Goal: Task Accomplishment & Management: Use online tool/utility

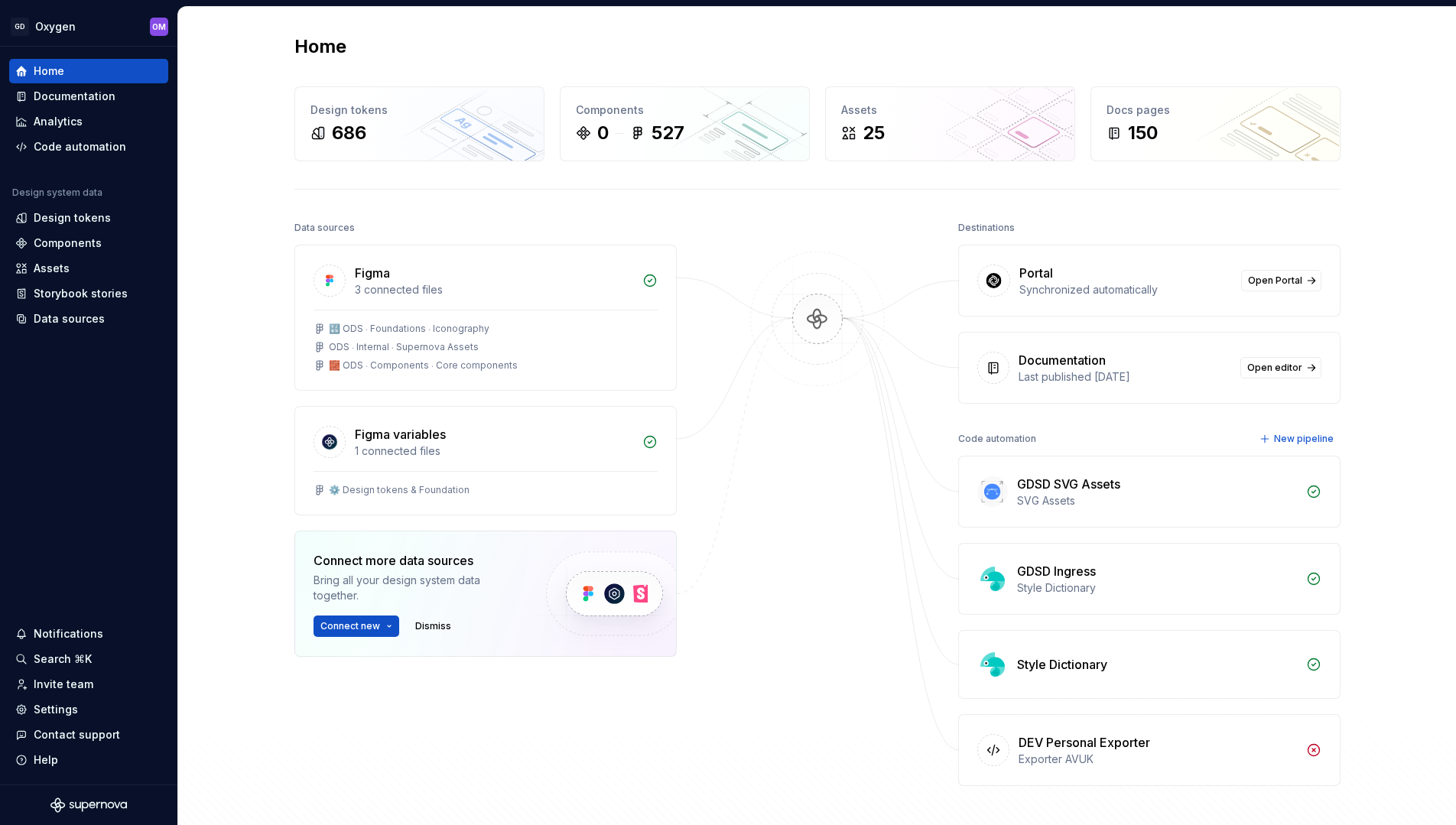
click at [795, 431] on div at bounding box center [817, 501] width 153 height 569
click at [1090, 573] on div "GDSD Ingress" at bounding box center [1057, 571] width 79 height 18
click at [1306, 579] on icon at bounding box center [1313, 578] width 15 height 15
click at [1265, 578] on div "GDSD Ingress" at bounding box center [1157, 571] width 280 height 18
click at [1059, 572] on div "GDSD Ingress" at bounding box center [1057, 571] width 79 height 18
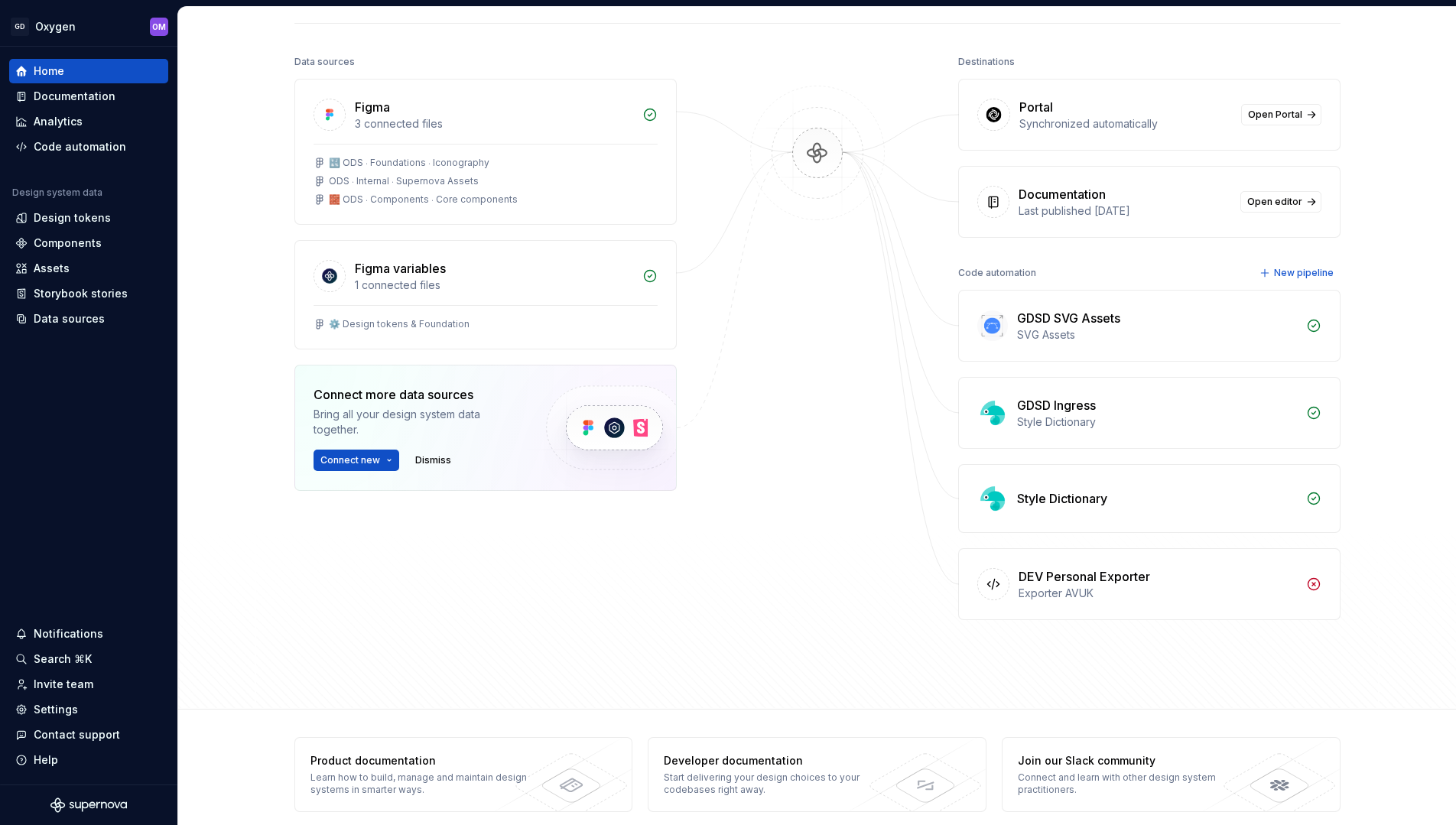
scroll to position [169, 0]
click at [85, 152] on div "Code automation" at bounding box center [80, 146] width 92 height 15
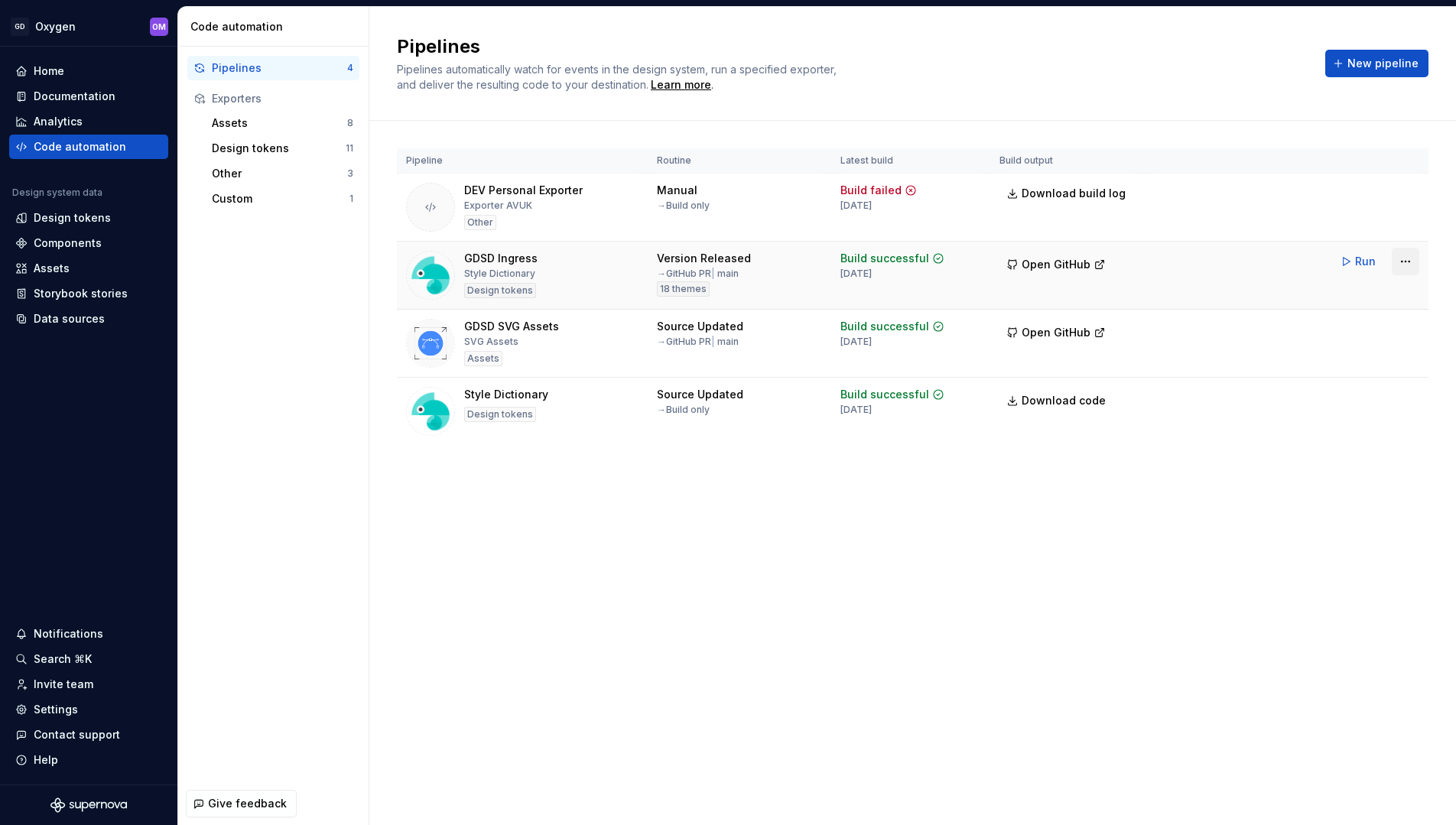
click at [1411, 265] on html "GD Oxygen OM Home Documentation Analytics Code automation Design system data De…" at bounding box center [728, 412] width 1456 height 825
click at [1376, 292] on div "Edit pipeline" at bounding box center [1386, 294] width 131 height 15
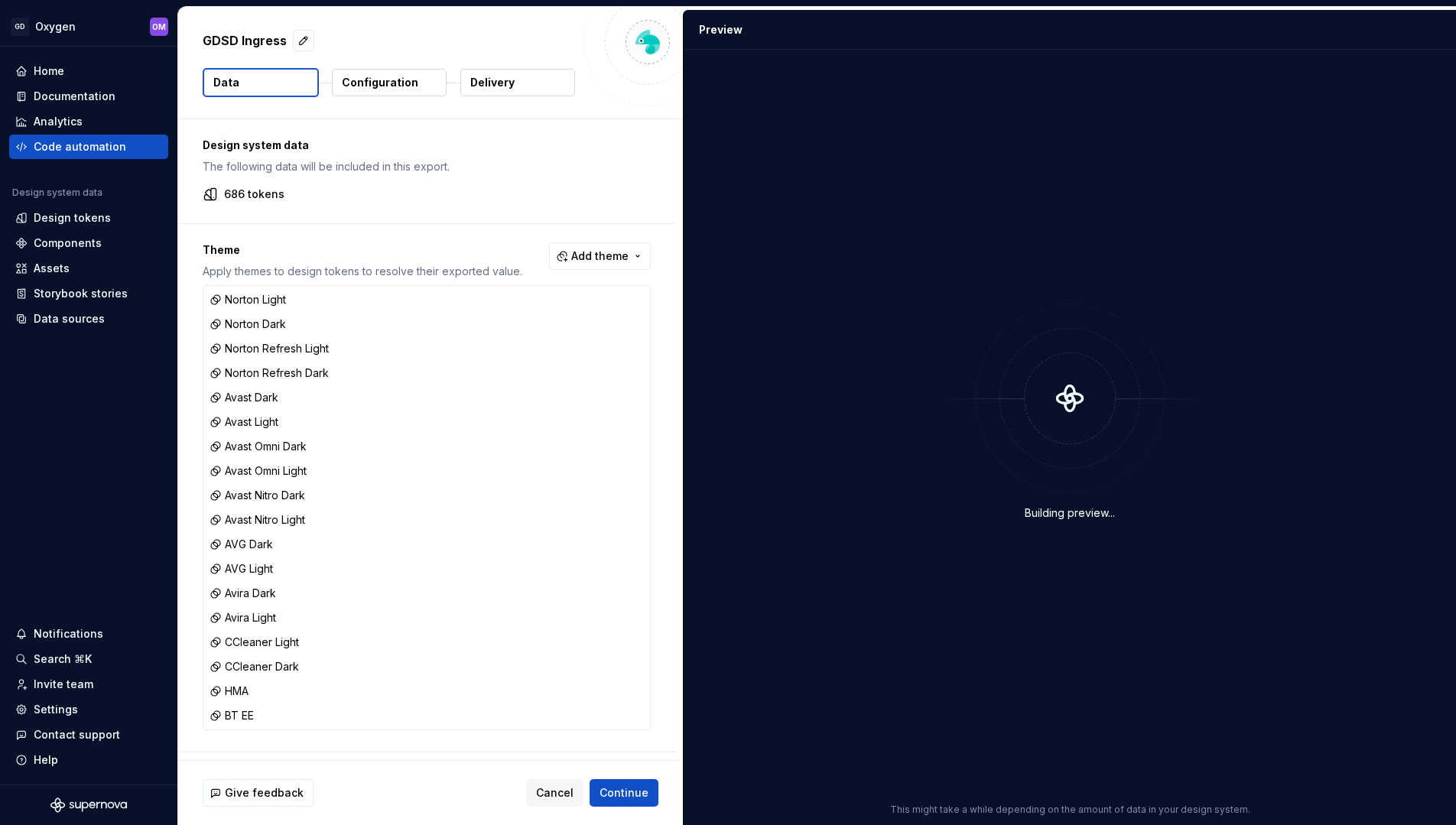
click at [394, 81] on p "Configuration" at bounding box center [379, 82] width 76 height 15
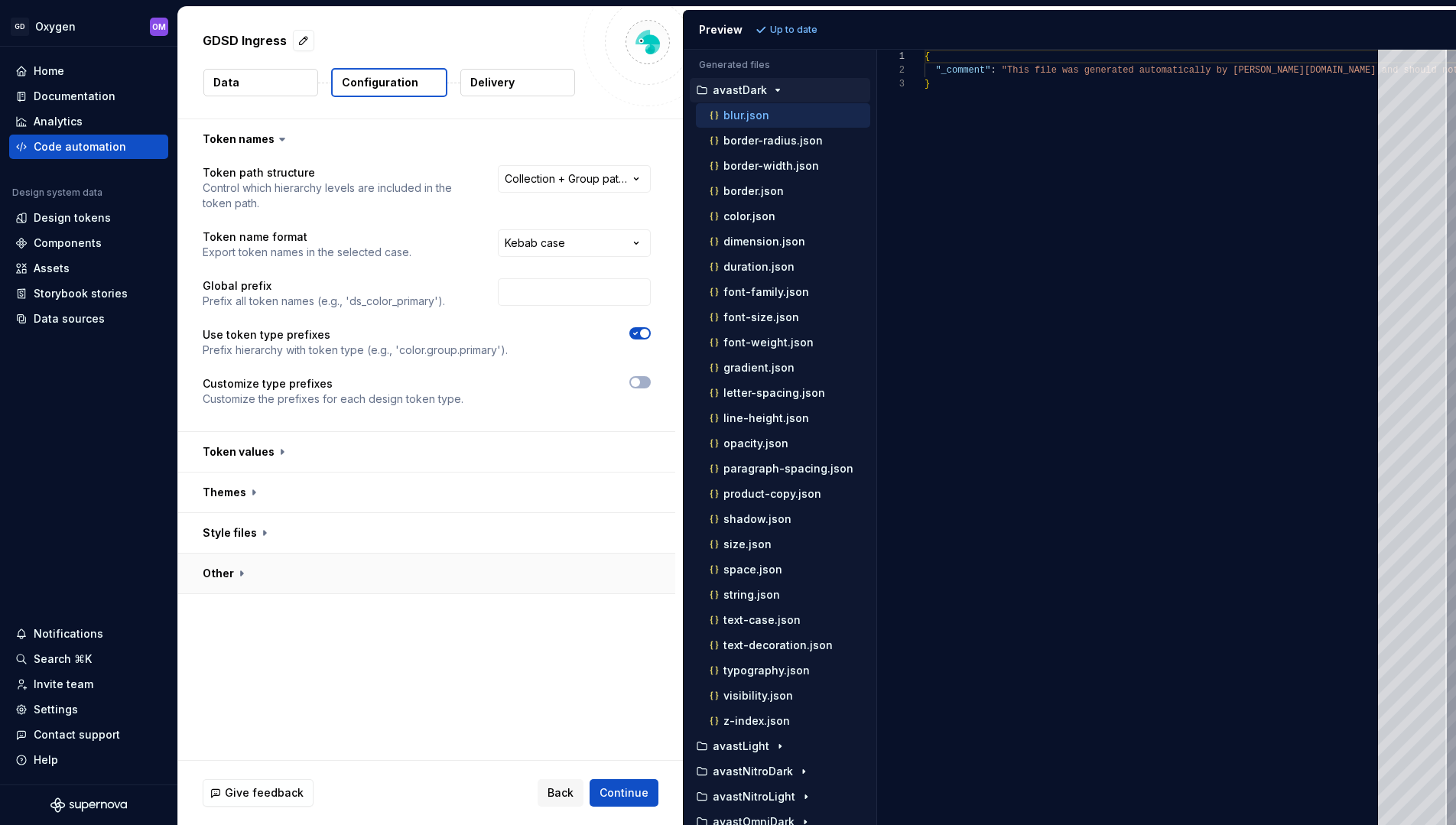
click at [303, 573] on button "button" at bounding box center [427, 573] width 497 height 39
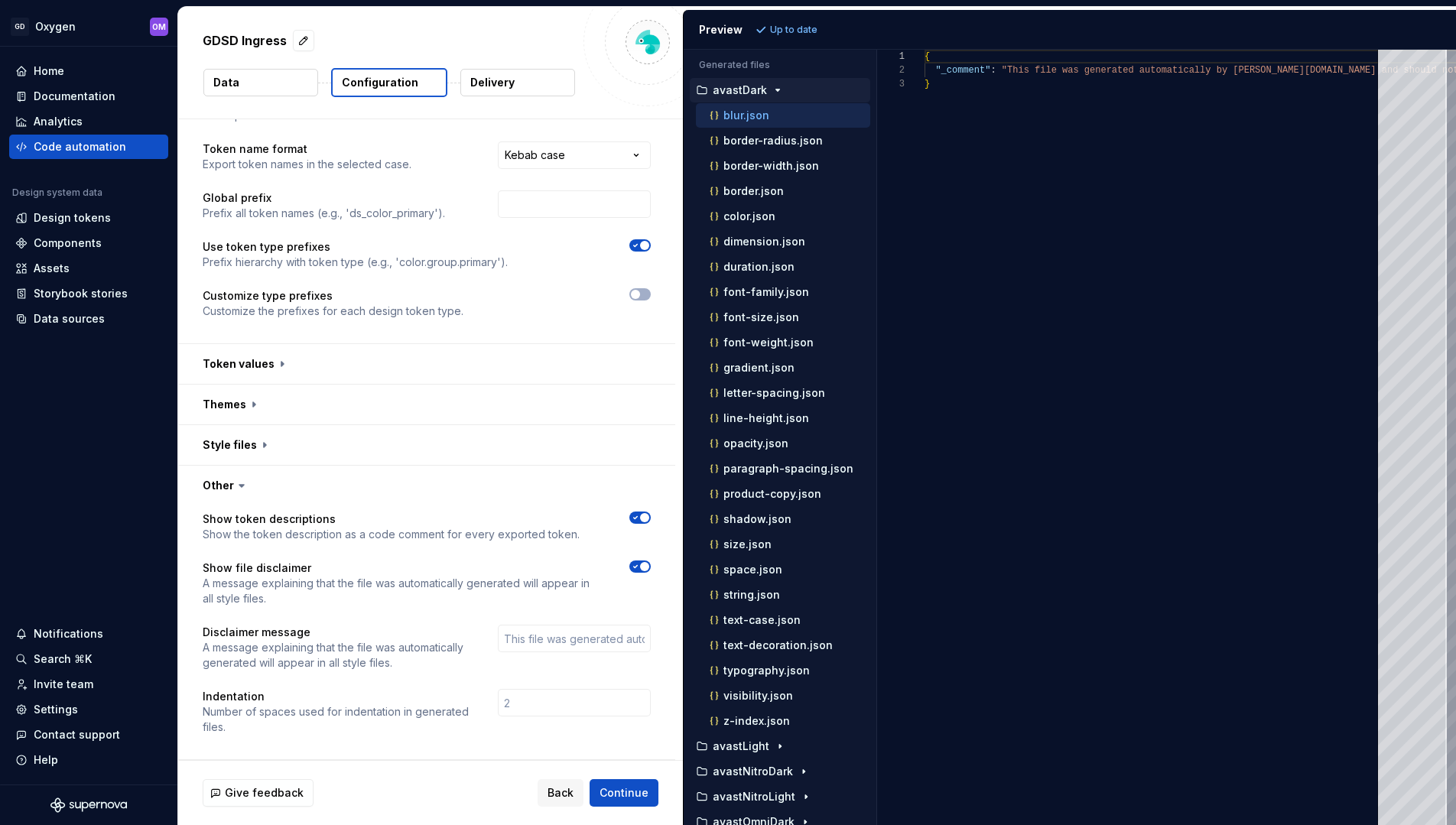
scroll to position [88, 0]
click at [412, 444] on button "button" at bounding box center [427, 445] width 497 height 39
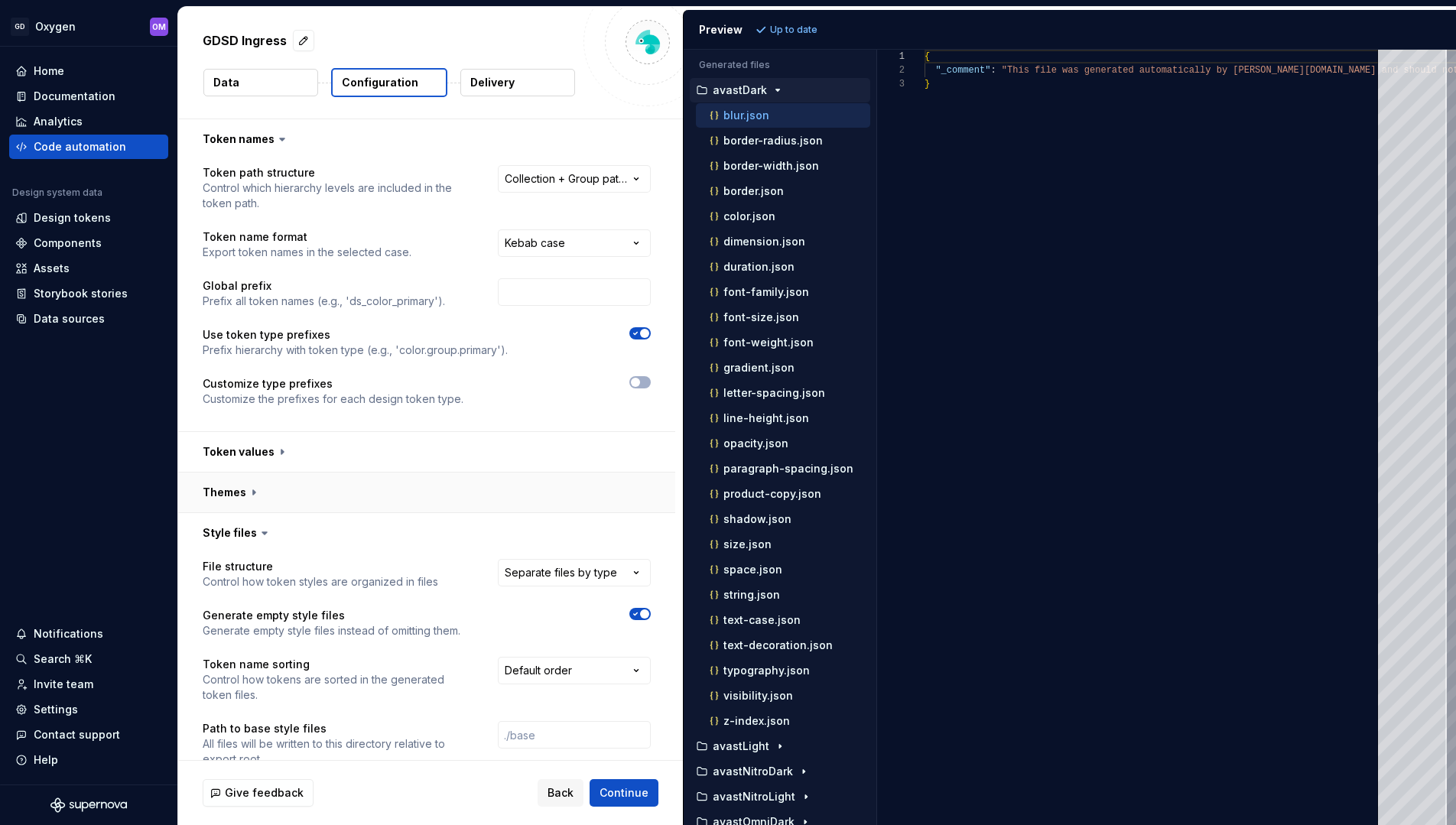
scroll to position [0, 0]
click at [262, 536] on icon at bounding box center [264, 533] width 15 height 15
click at [261, 526] on icon at bounding box center [264, 533] width 15 height 15
click at [258, 537] on icon at bounding box center [264, 533] width 15 height 15
click at [258, 525] on icon at bounding box center [264, 533] width 15 height 15
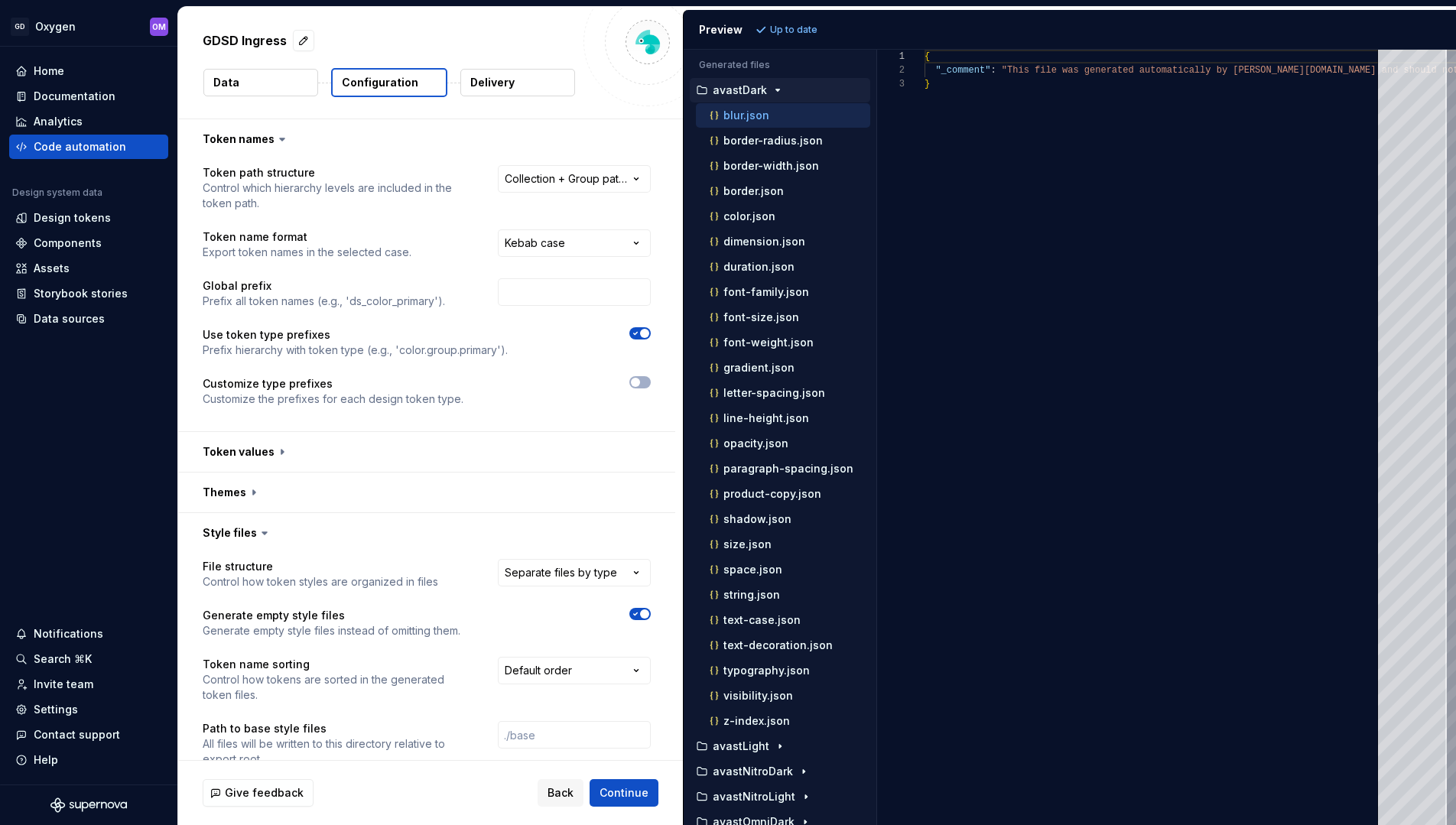
click at [262, 533] on icon at bounding box center [264, 533] width 4 height 3
click at [256, 498] on button "button" at bounding box center [427, 492] width 497 height 39
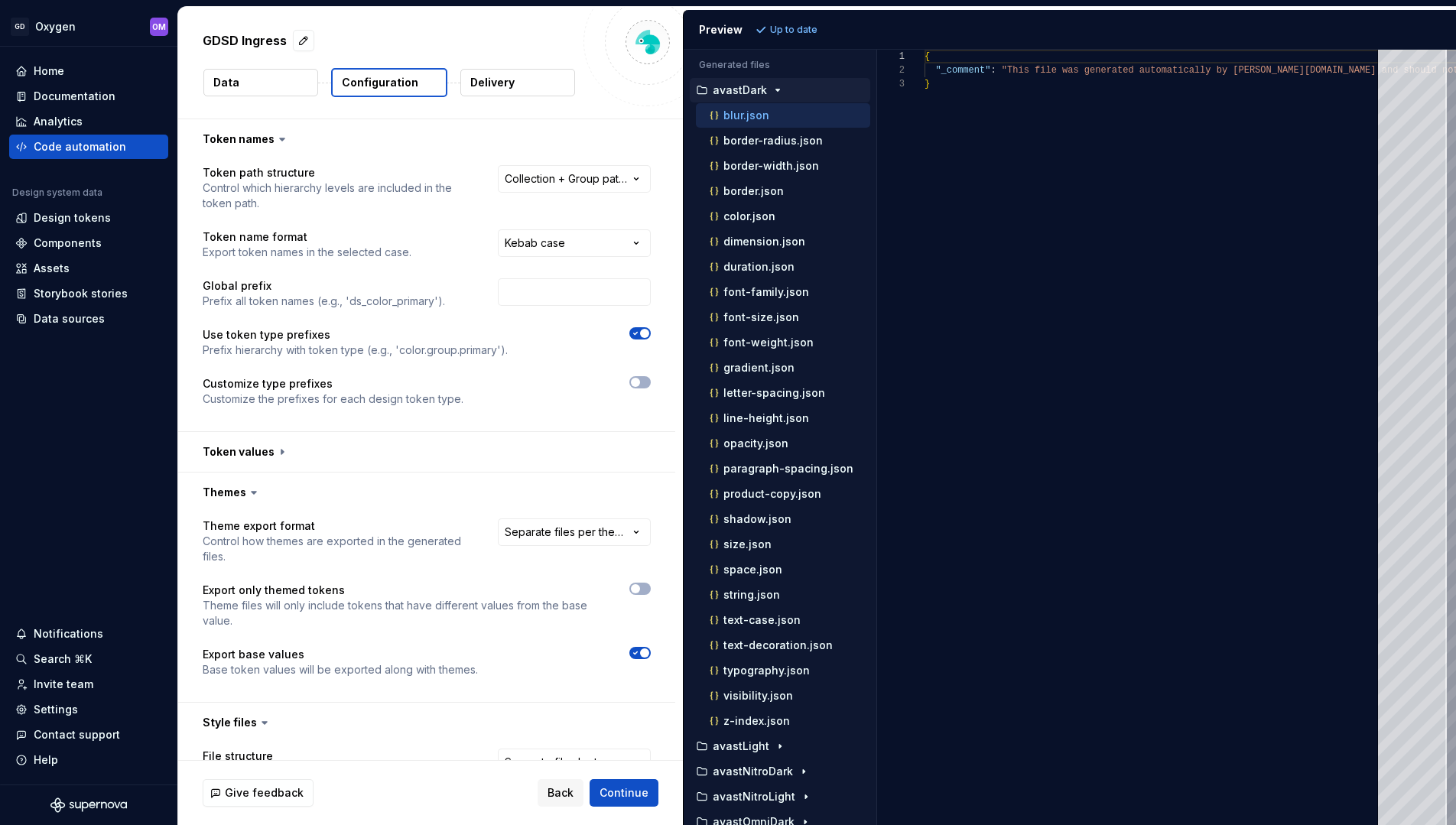
click at [502, 91] on button "Delivery" at bounding box center [518, 82] width 115 height 28
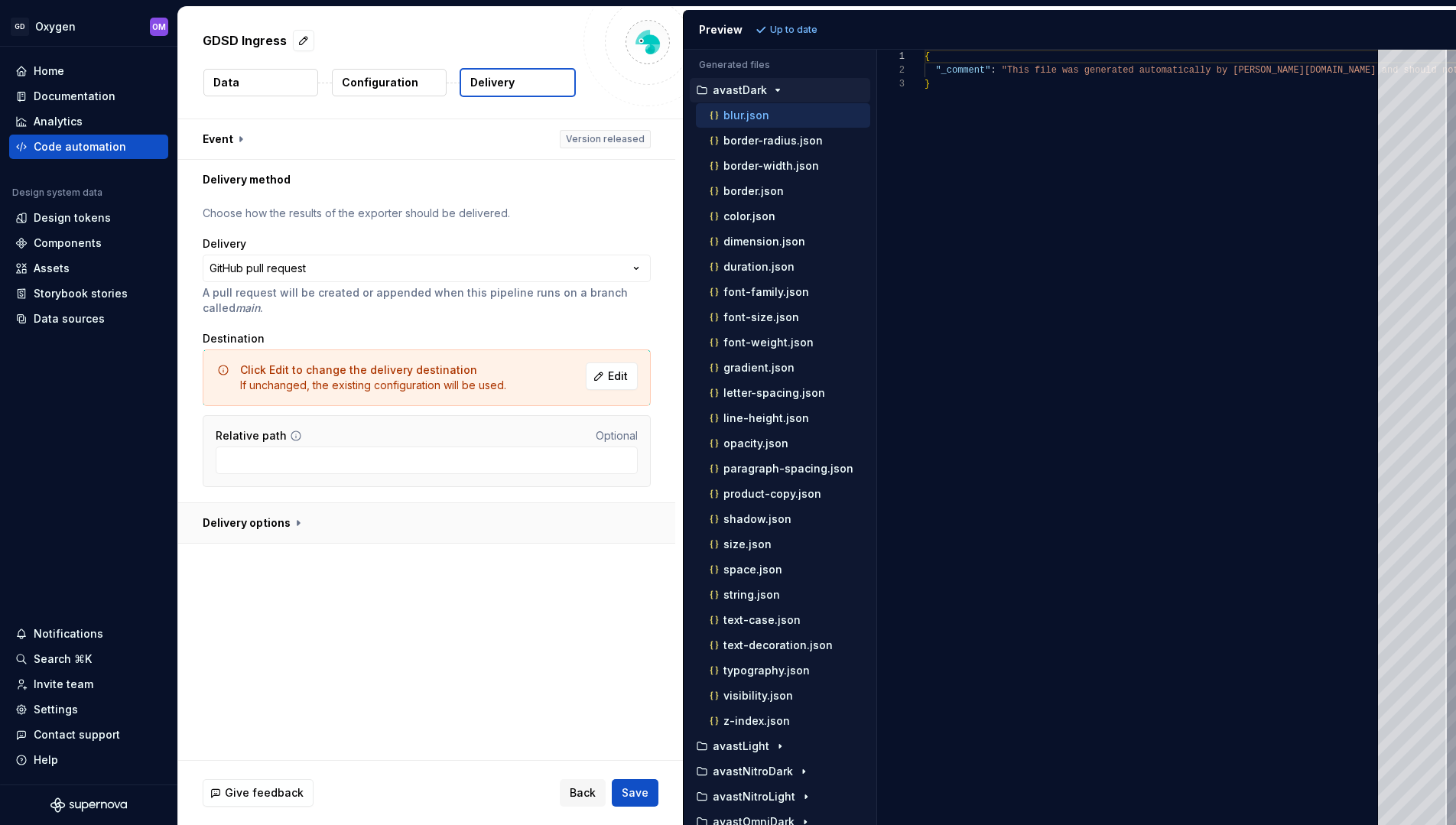
click at [295, 527] on button "button" at bounding box center [427, 523] width 497 height 39
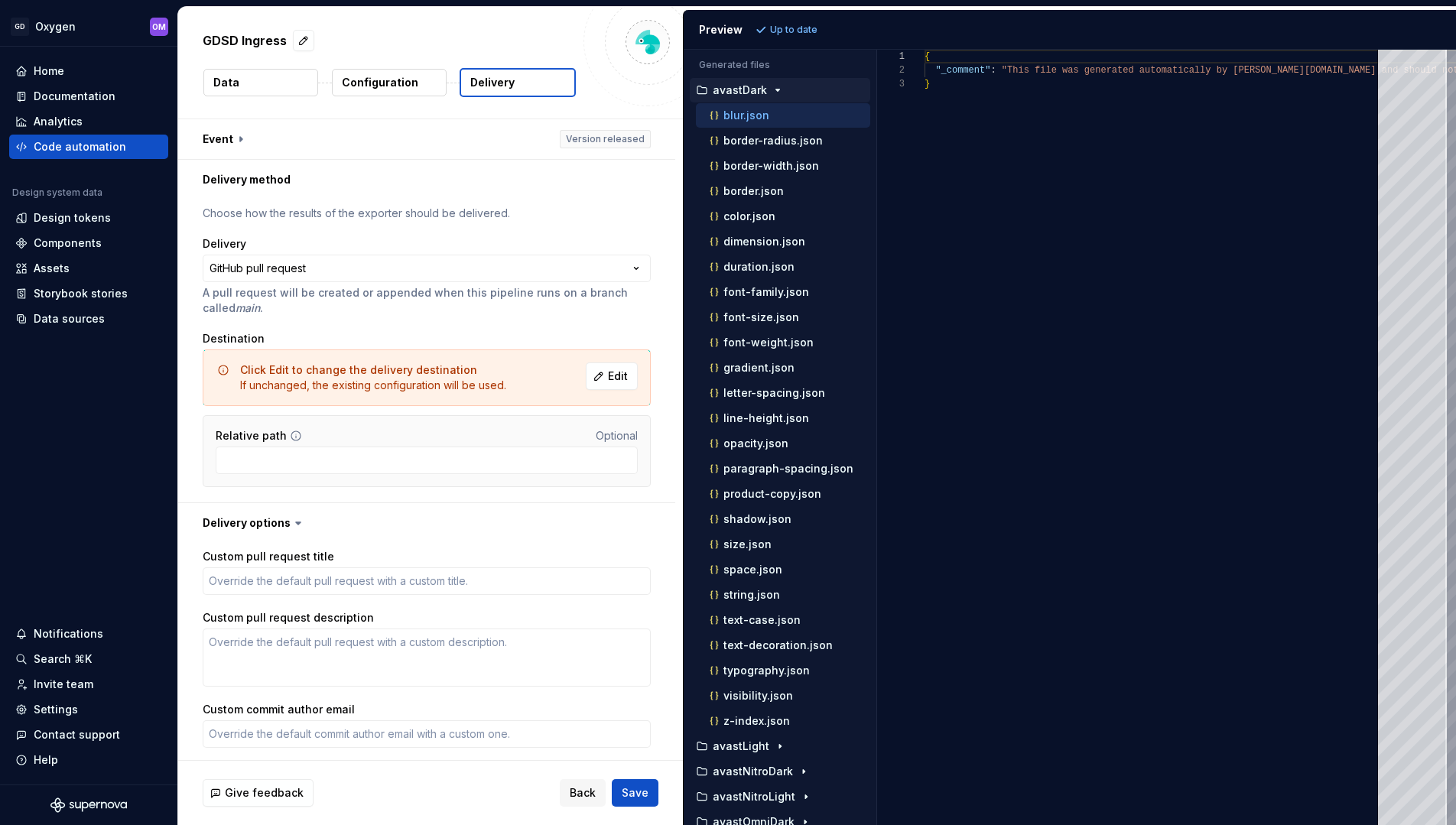
click at [277, 75] on button "Data" at bounding box center [261, 82] width 115 height 28
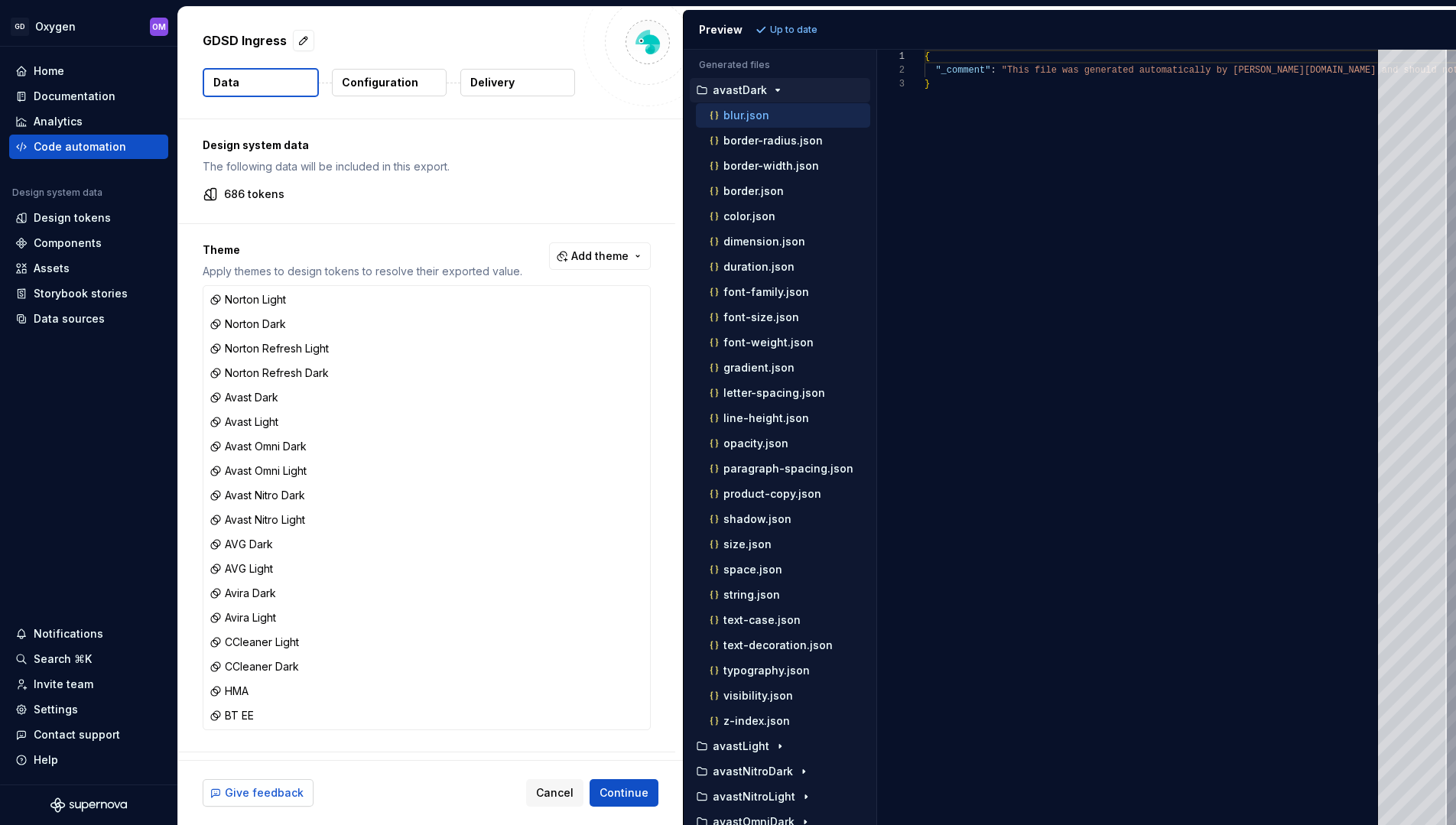
click at [261, 798] on span "Give feedback" at bounding box center [265, 792] width 79 height 15
click at [556, 798] on span "Cancel" at bounding box center [555, 792] width 38 height 15
